Goal: Navigation & Orientation: Find specific page/section

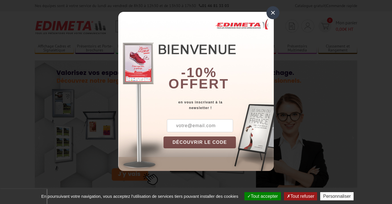
click at [272, 12] on div "×" at bounding box center [272, 12] width 13 height 13
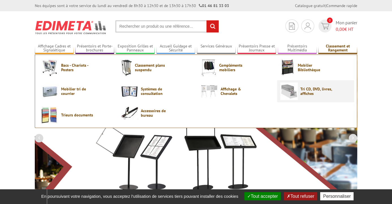
click at [307, 91] on span "Tri CD, DVD, livres, affiches" at bounding box center [317, 91] width 34 height 9
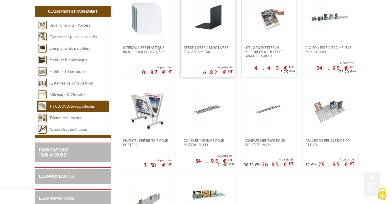
scroll to position [141, 0]
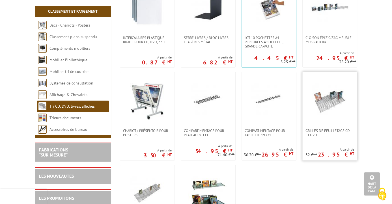
click at [318, 104] on img at bounding box center [330, 101] width 40 height 40
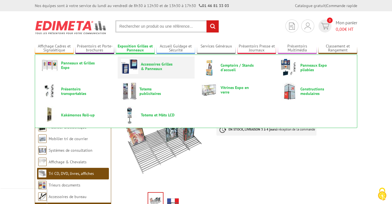
click at [162, 65] on span "Accessoires Grilles & Panneaux" at bounding box center [158, 66] width 34 height 9
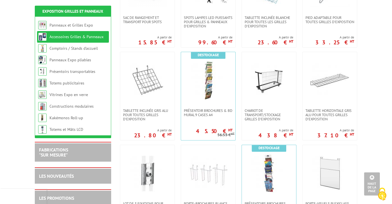
scroll to position [311, 0]
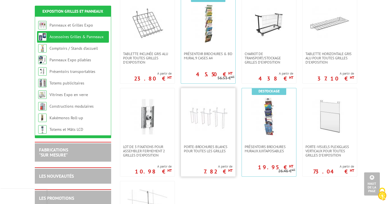
click at [201, 128] on img at bounding box center [208, 117] width 40 height 40
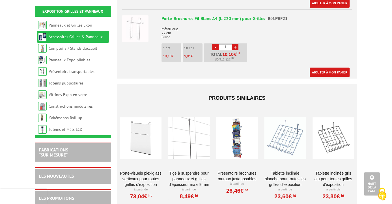
scroll to position [367, 0]
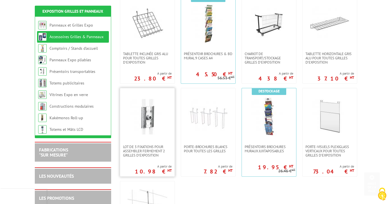
scroll to position [396, 0]
